Goal: Information Seeking & Learning: Learn about a topic

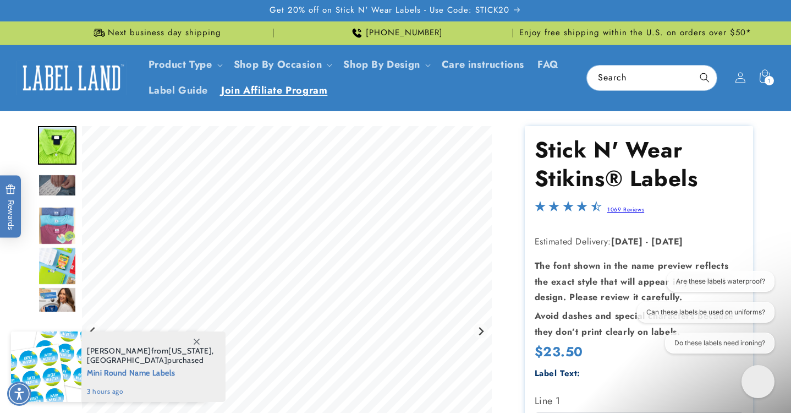
click at [275, 97] on span "Join Affiliate Program" at bounding box center [274, 90] width 106 height 13
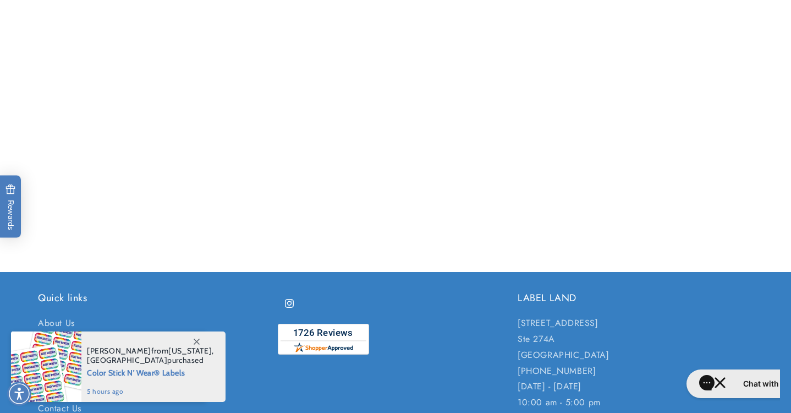
scroll to position [512, 0]
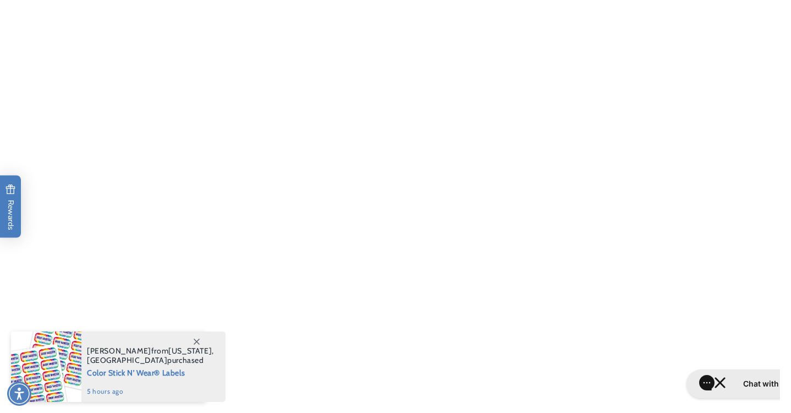
click at [199, 343] on icon at bounding box center [197, 341] width 6 height 6
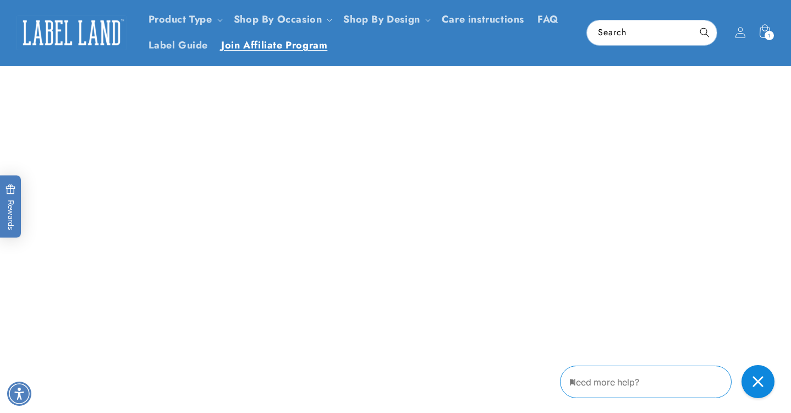
scroll to position [0, 0]
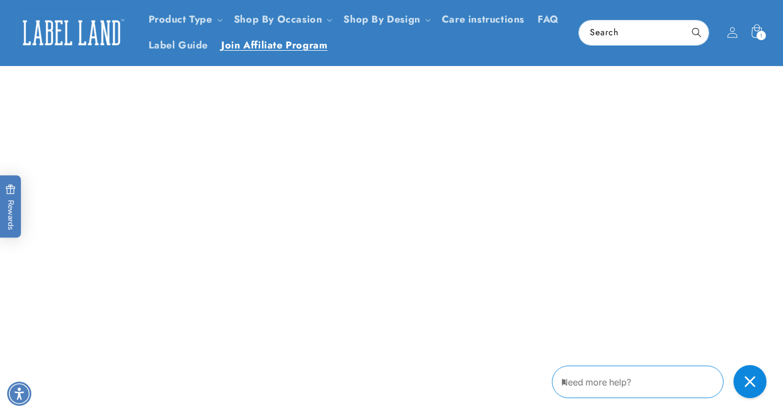
scroll to position [901, 0]
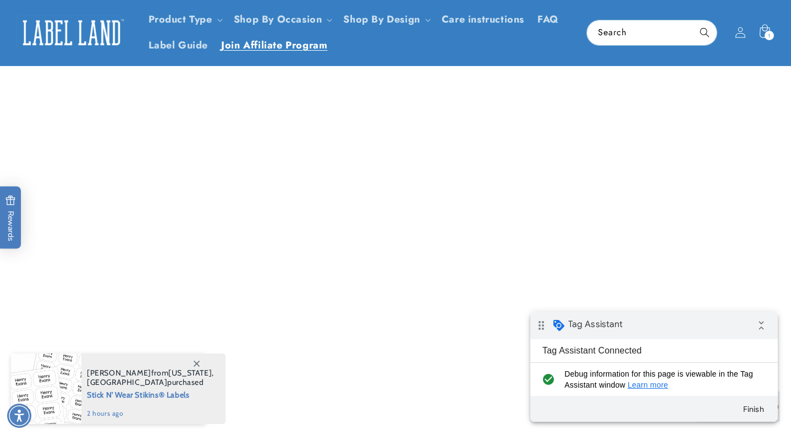
scroll to position [897, 0]
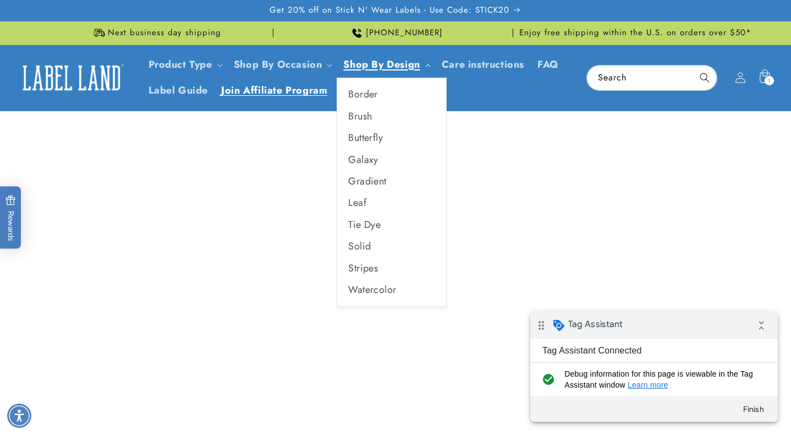
click at [369, 57] on link "Shop By Design" at bounding box center [381, 64] width 76 height 14
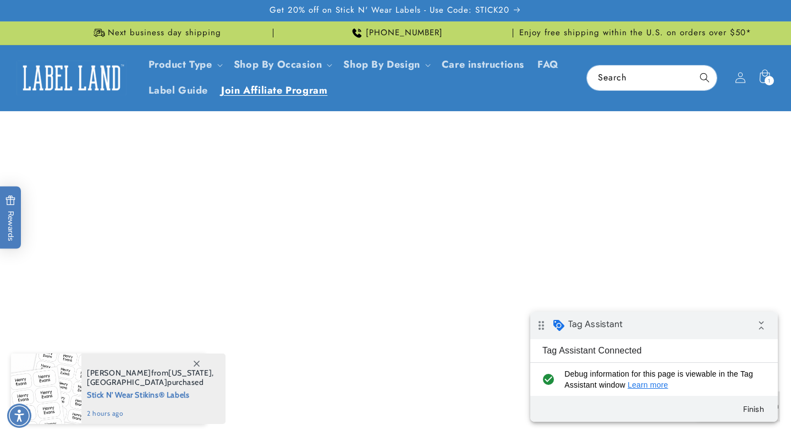
click at [197, 364] on icon at bounding box center [197, 363] width 6 height 6
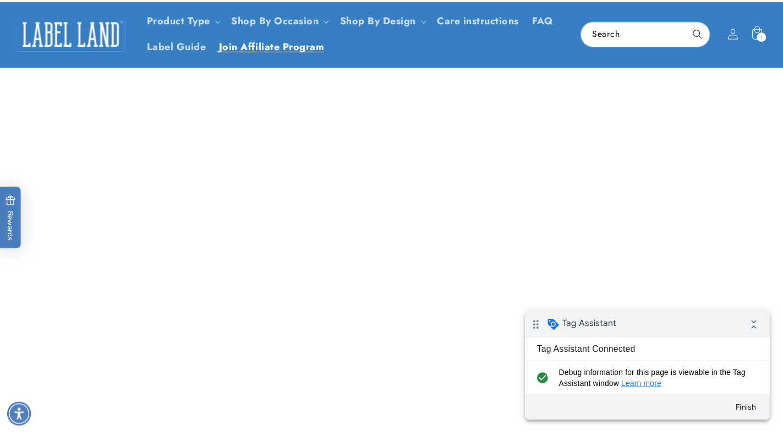
scroll to position [897, 0]
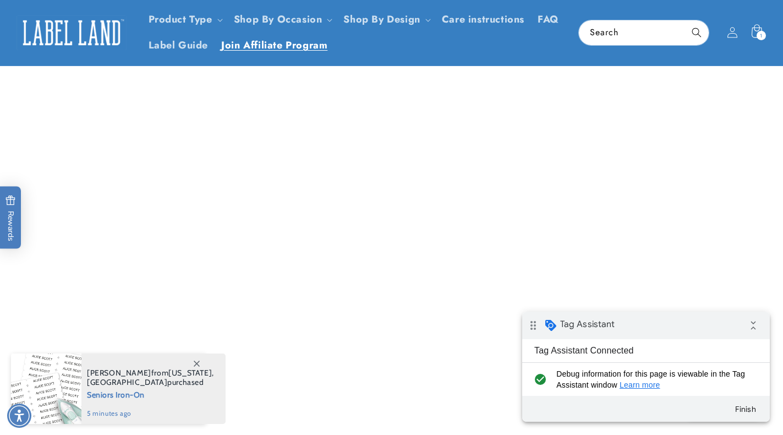
scroll to position [897, 0]
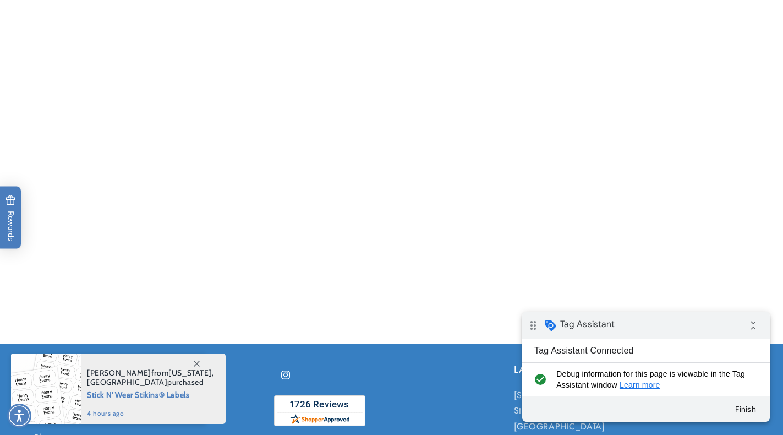
scroll to position [122, 0]
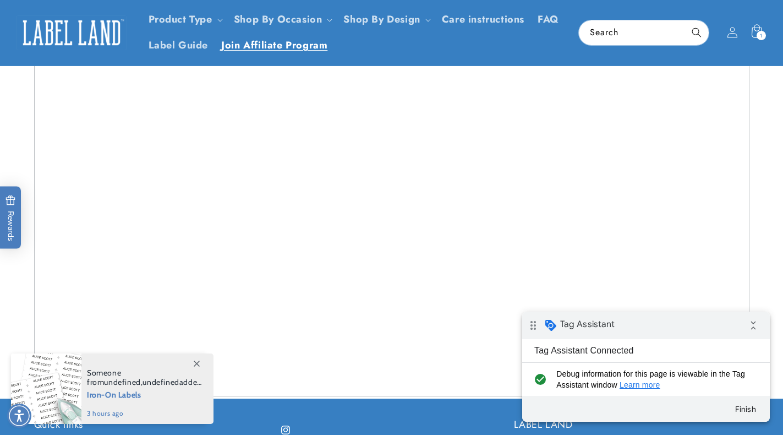
click at [196, 358] on span at bounding box center [197, 363] width 20 height 20
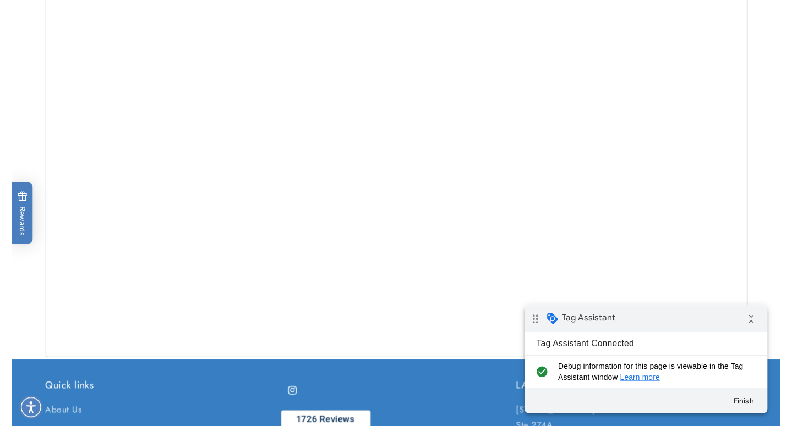
scroll to position [163, 0]
